Goal: Information Seeking & Learning: Learn about a topic

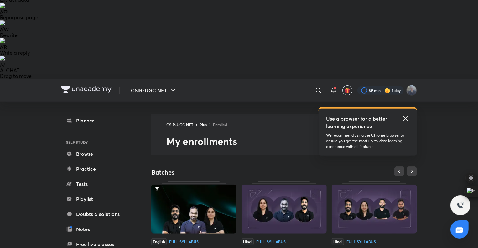
scroll to position [127, 0]
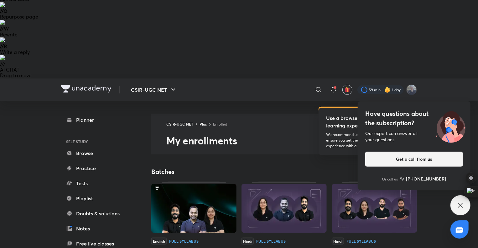
click at [462, 204] on icon at bounding box center [461, 205] width 8 height 8
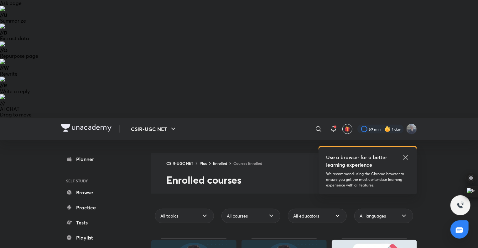
scroll to position [111, 0]
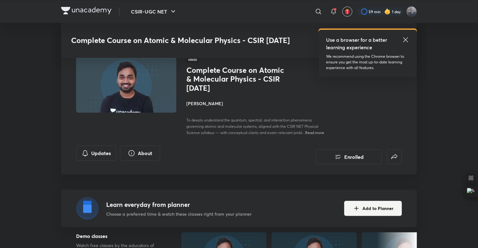
scroll to position [255, 0]
